Goal: Information Seeking & Learning: Learn about a topic

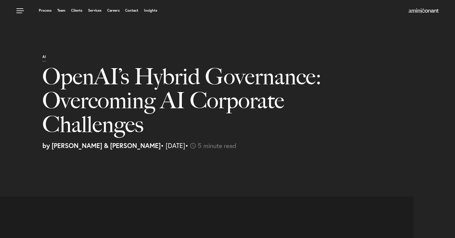
select select "VN"
select select "Austin"
select select "Business and Civil Litigation"
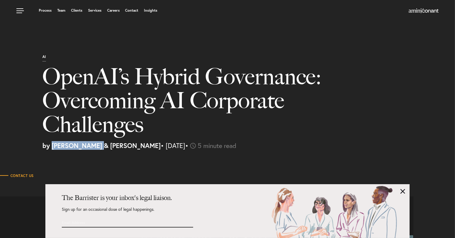
drag, startPoint x: 51, startPoint y: 147, endPoint x: 98, endPoint y: 148, distance: 46.9
click at [98, 148] on strong "by [PERSON_NAME] & [PERSON_NAME]" at bounding box center [101, 145] width 118 height 9
copy strong "Amini & [PERSON_NAME]"
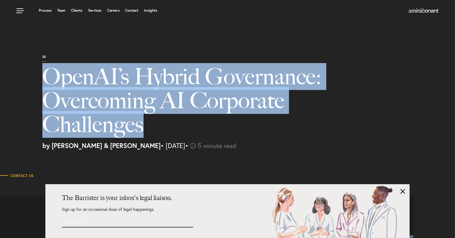
drag, startPoint x: 46, startPoint y: 79, endPoint x: 145, endPoint y: 128, distance: 109.8
click at [145, 128] on h1 "OpenAI’s Hybrid Governance: Overcoming AI Corporate Challenges" at bounding box center [185, 104] width 286 height 78
copy h1 "OpenAI’s Hybrid Governance: Overcoming AI Corporate Challenges"
